Goal: Download file/media

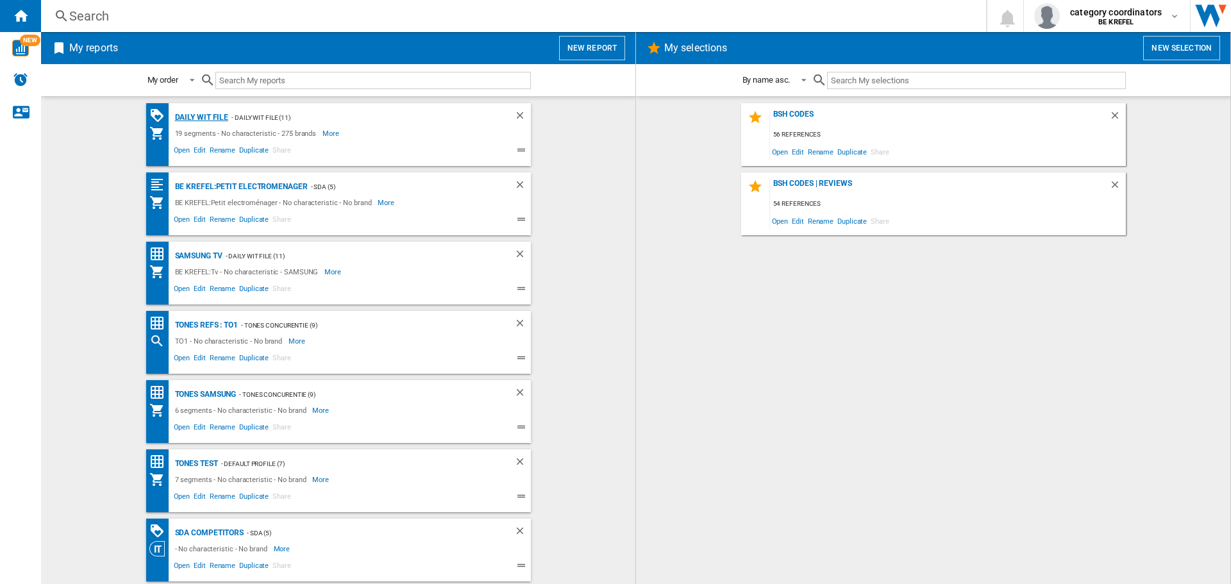
click at [200, 117] on div "Daily WIT file" at bounding box center [200, 118] width 57 height 16
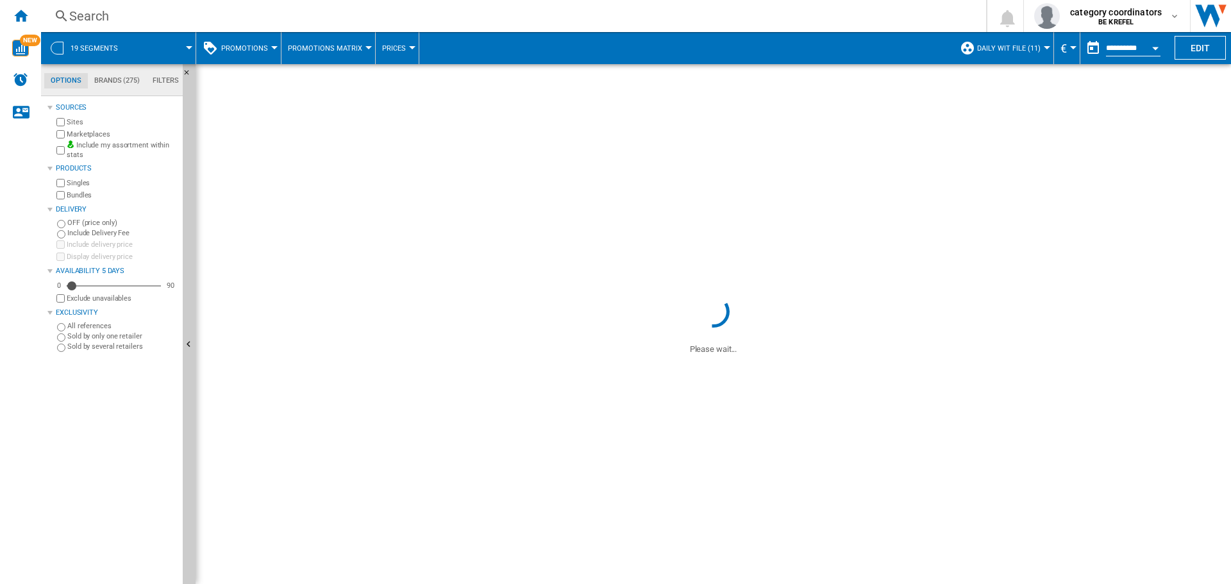
click at [393, 45] on span "Prices" at bounding box center [394, 48] width 24 height 8
click at [287, 176] on md-backdrop at bounding box center [615, 292] width 1231 height 584
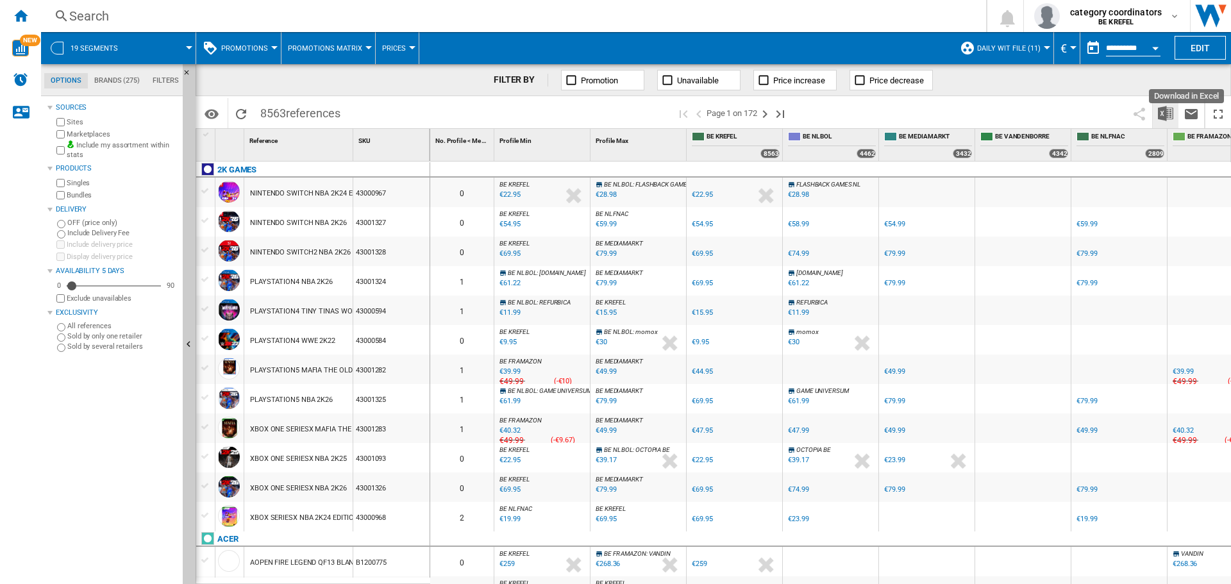
click at [1172, 112] on img "Download in Excel" at bounding box center [1165, 113] width 15 height 15
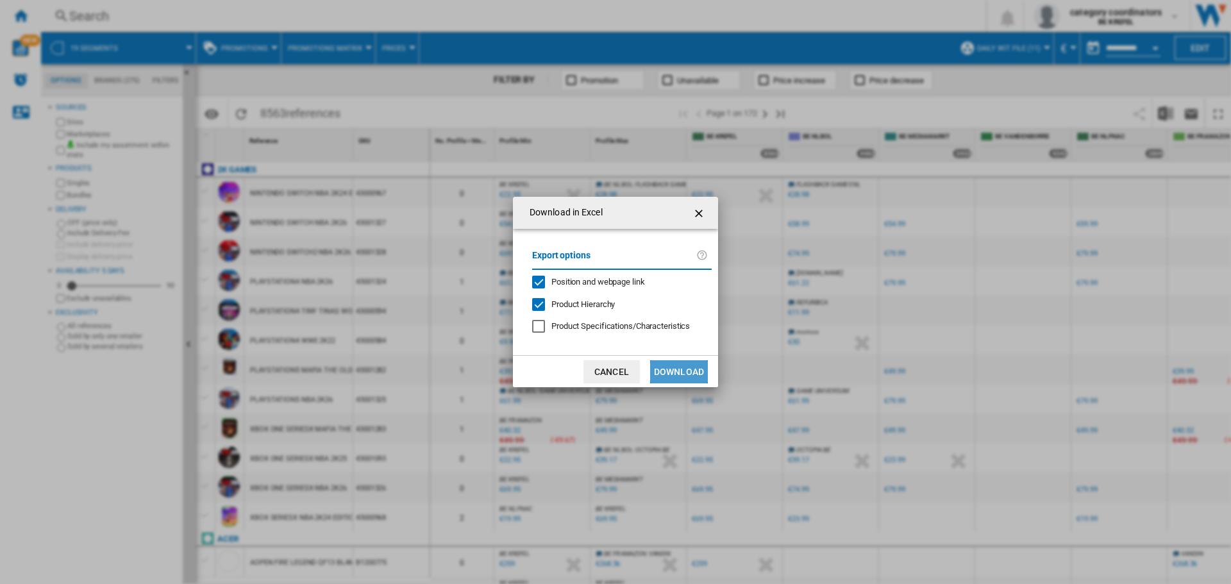
click at [684, 376] on button "Download" at bounding box center [679, 371] width 58 height 23
